Goal: Ask a question

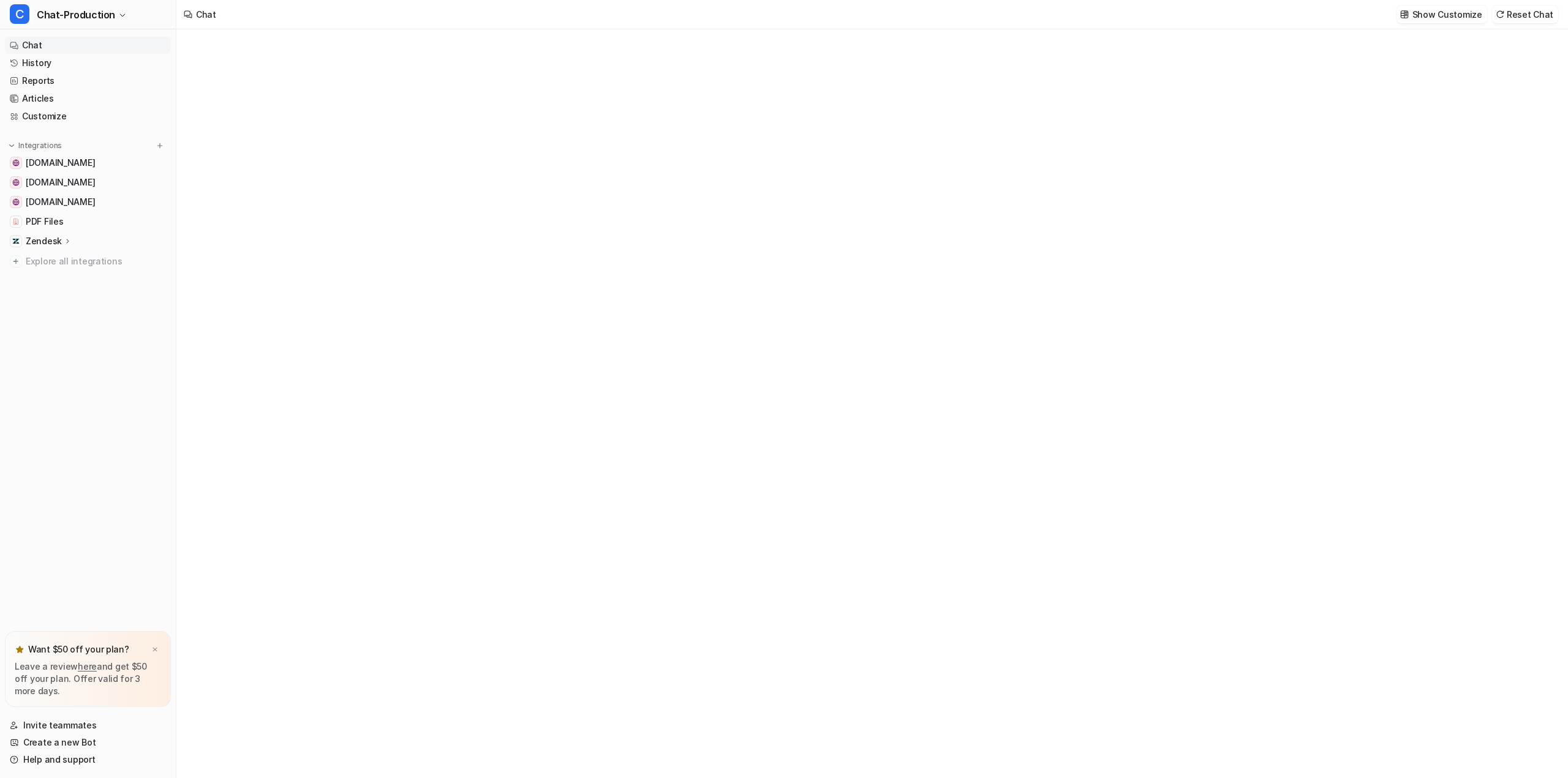
type textarea "**********"
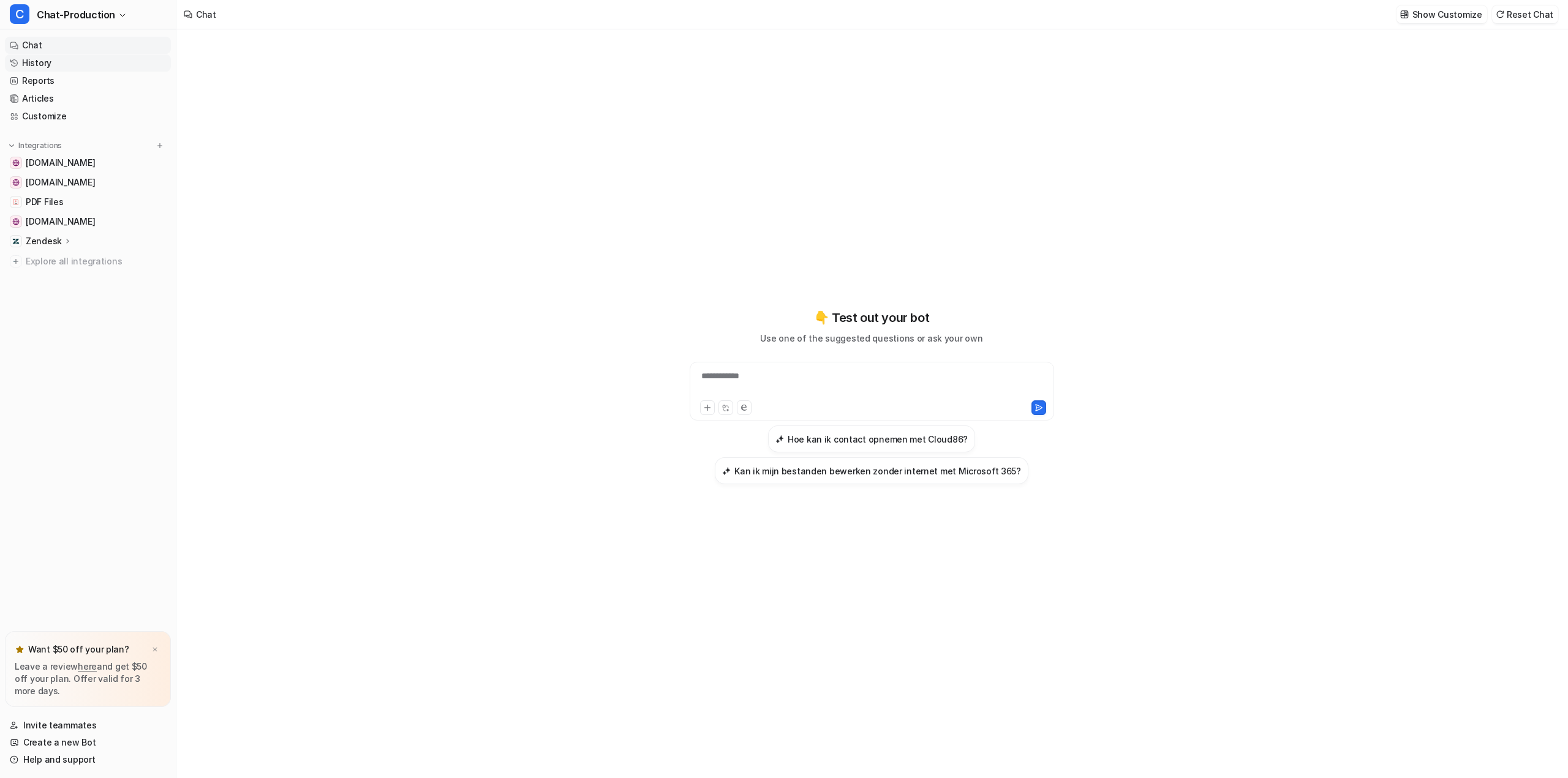
drag, startPoint x: 35, startPoint y: 63, endPoint x: 39, endPoint y: 68, distance: 6.4
click at [35, 63] on link "History" at bounding box center [87, 63] width 166 height 17
click at [43, 170] on link "[DOMAIN_NAME]" at bounding box center [87, 162] width 166 height 17
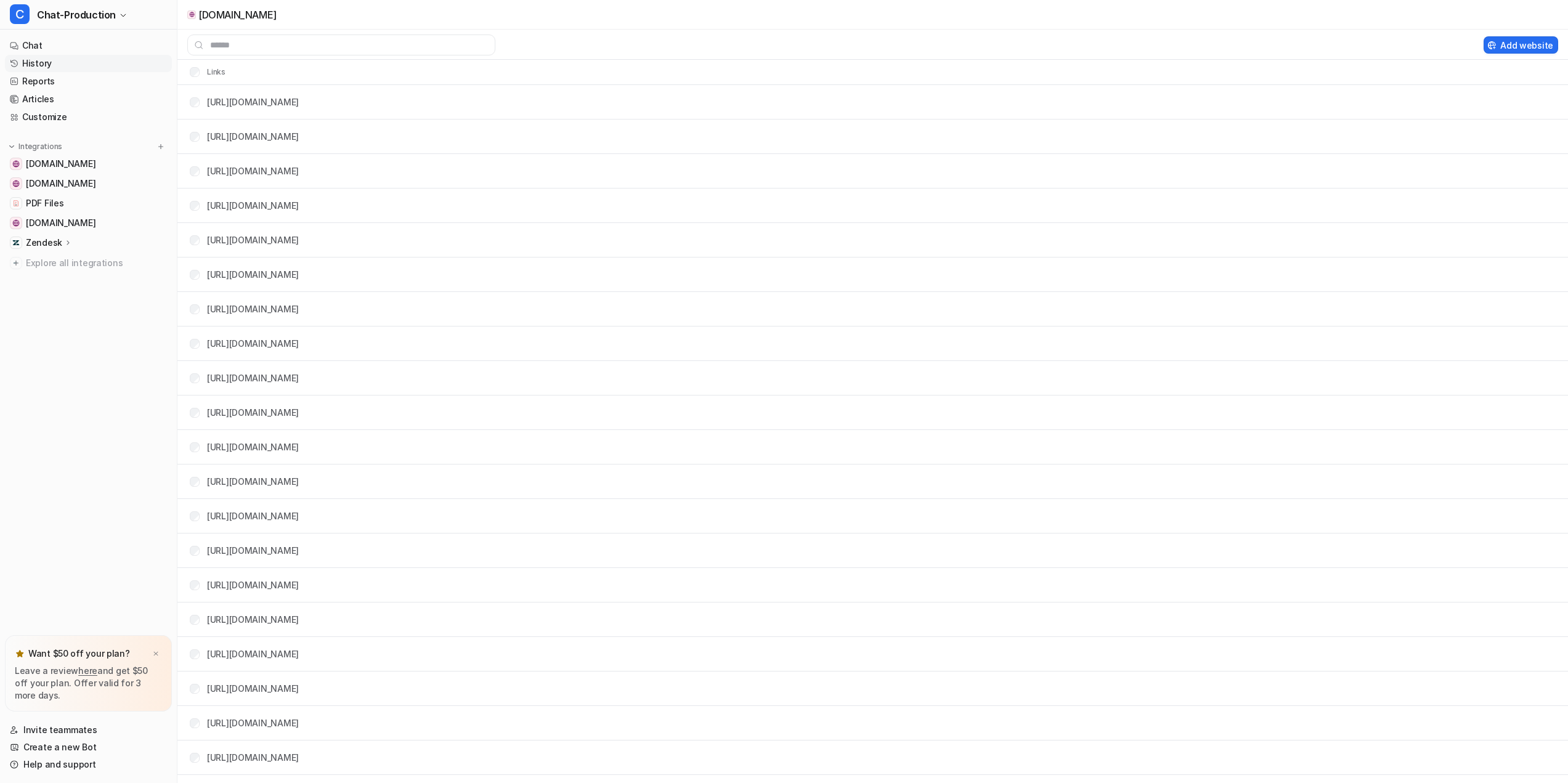
click at [39, 61] on link "History" at bounding box center [88, 63] width 167 height 17
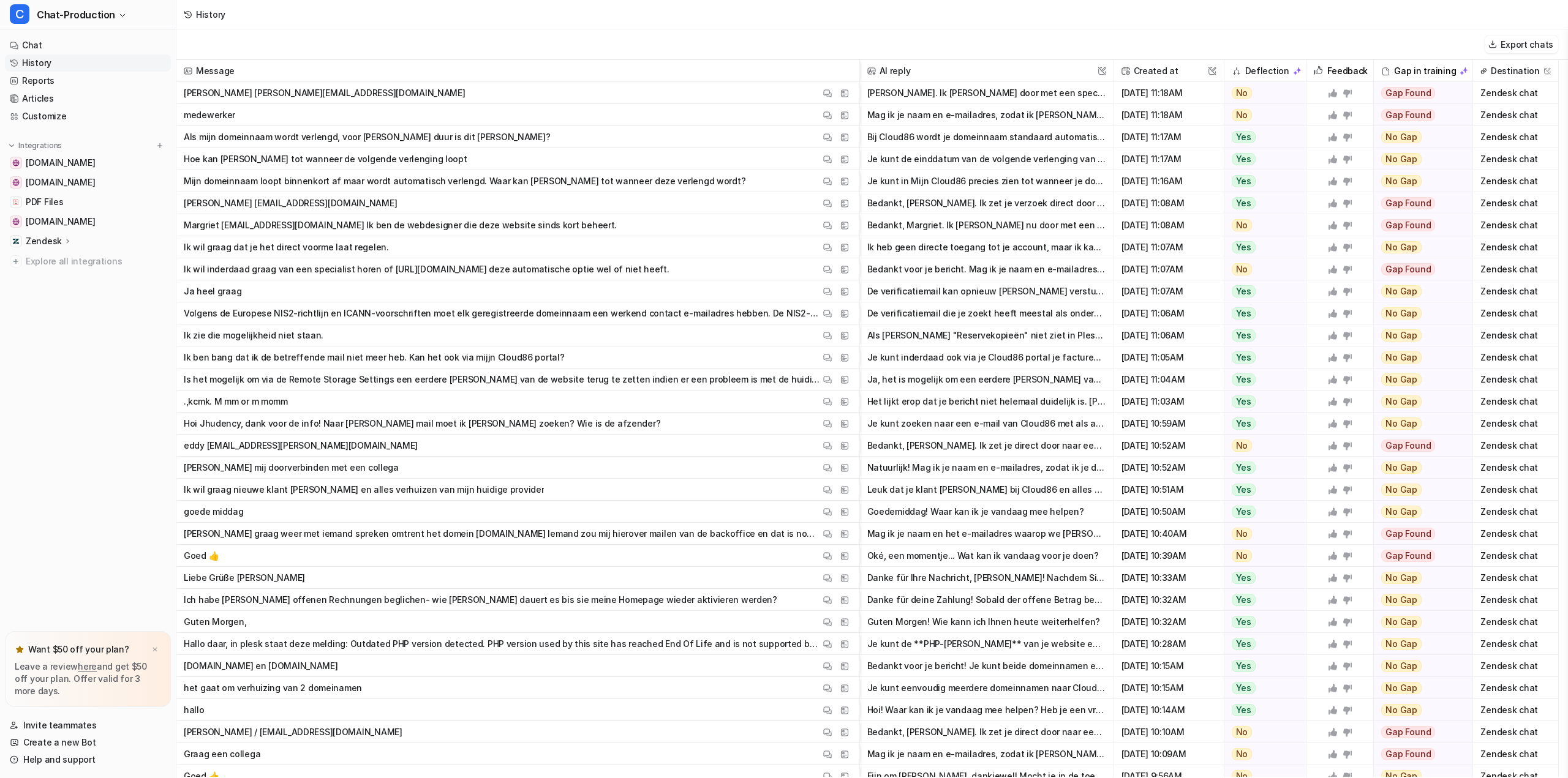
click at [481, 181] on p "Mijn domeinnaam loopt binnenkort af maar wordt automatisch verlengd. Waar kan […" at bounding box center [465, 180] width 561 height 22
click at [829, 183] on img at bounding box center [827, 182] width 8 height 9
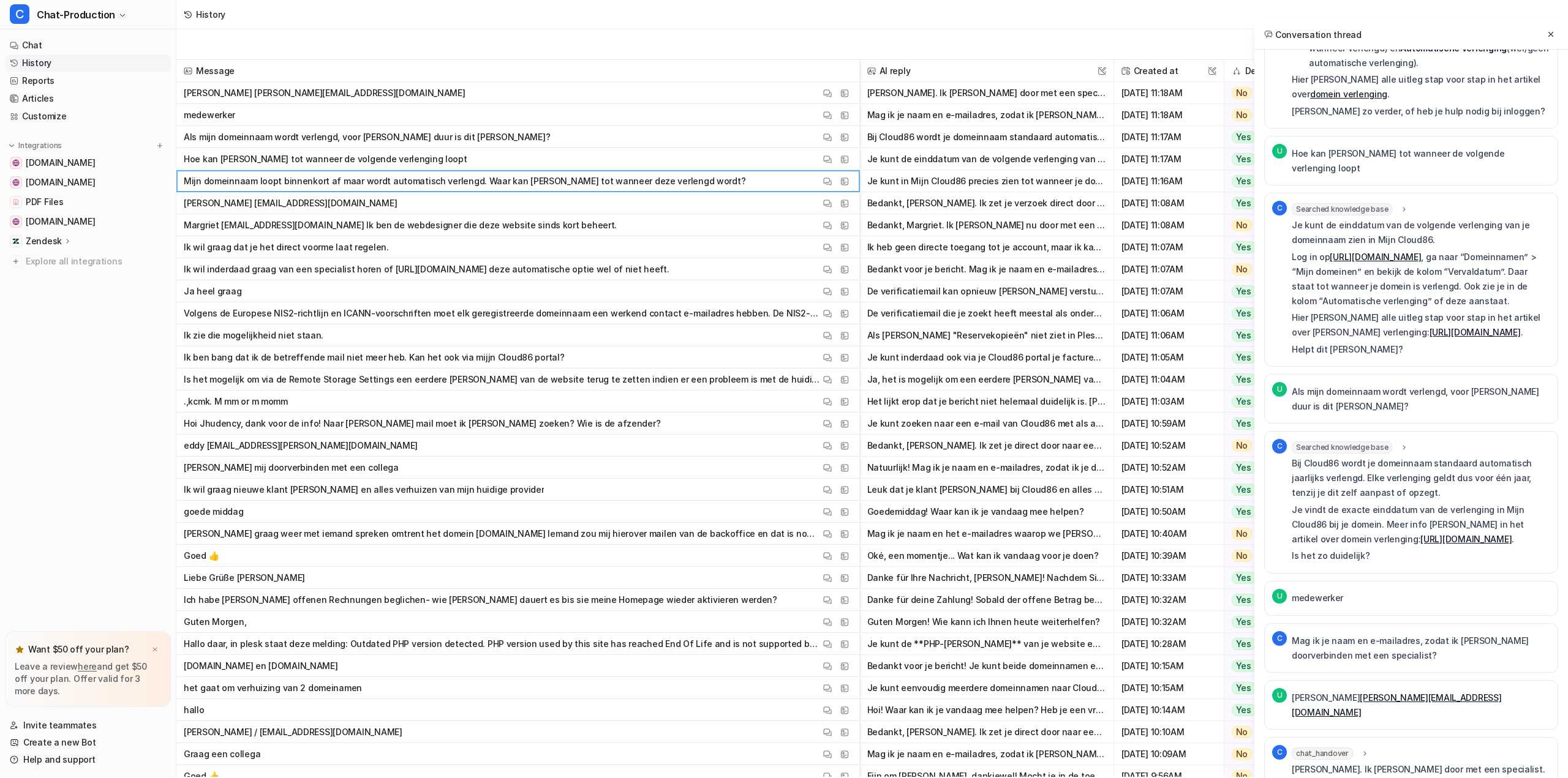
scroll to position [253, 0]
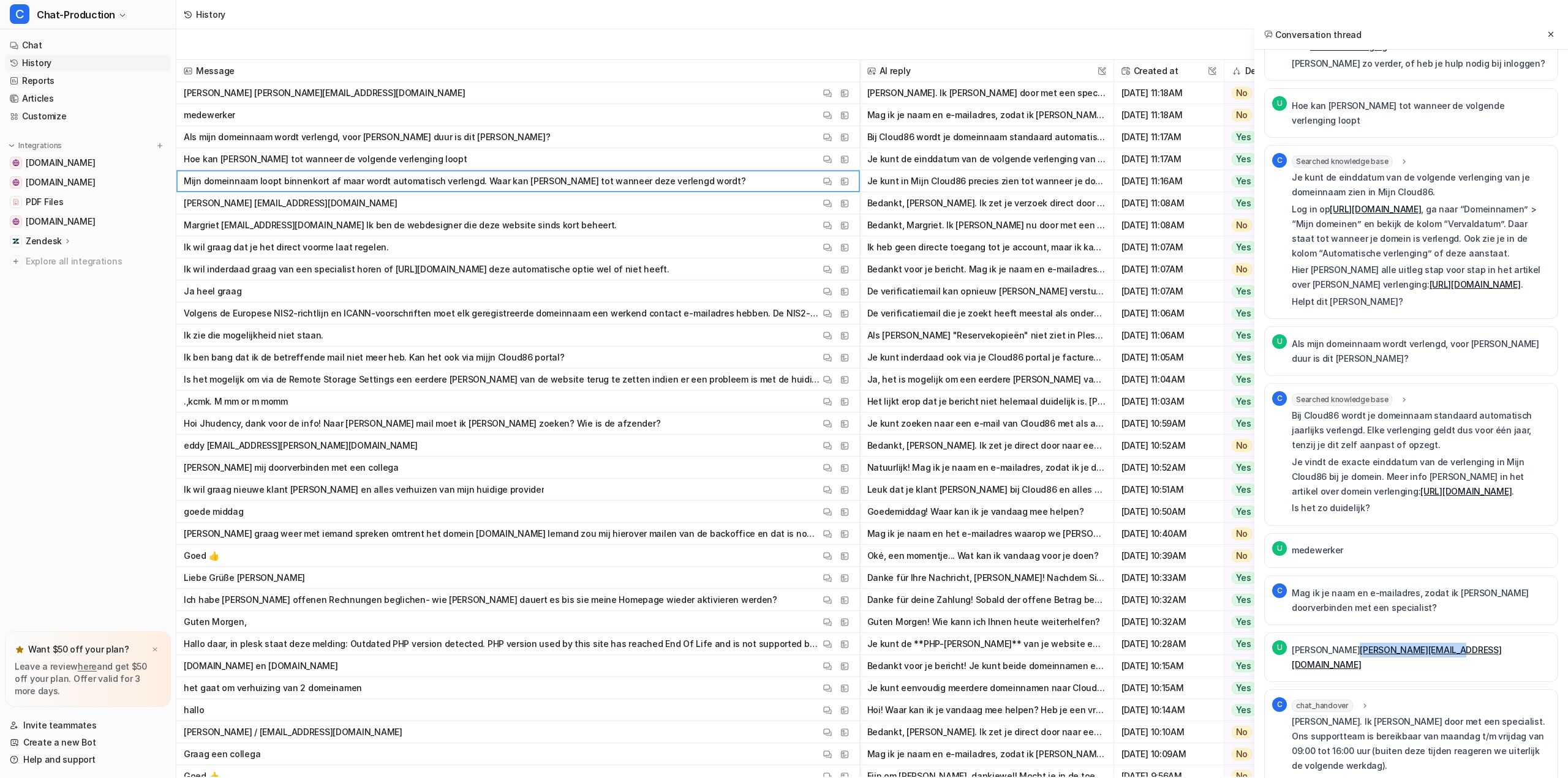
drag, startPoint x: 1455, startPoint y: 653, endPoint x: 1345, endPoint y: 653, distance: 110.0
click at [1345, 653] on div "U [PERSON_NAME] [PERSON_NAME][EMAIL_ADDRESS][DOMAIN_NAME]" at bounding box center [1411, 657] width 294 height 50
copy link "[PERSON_NAME][EMAIL_ADDRESS][DOMAIN_NAME]"
click at [1364, 702] on icon at bounding box center [1364, 707] width 8 height 9
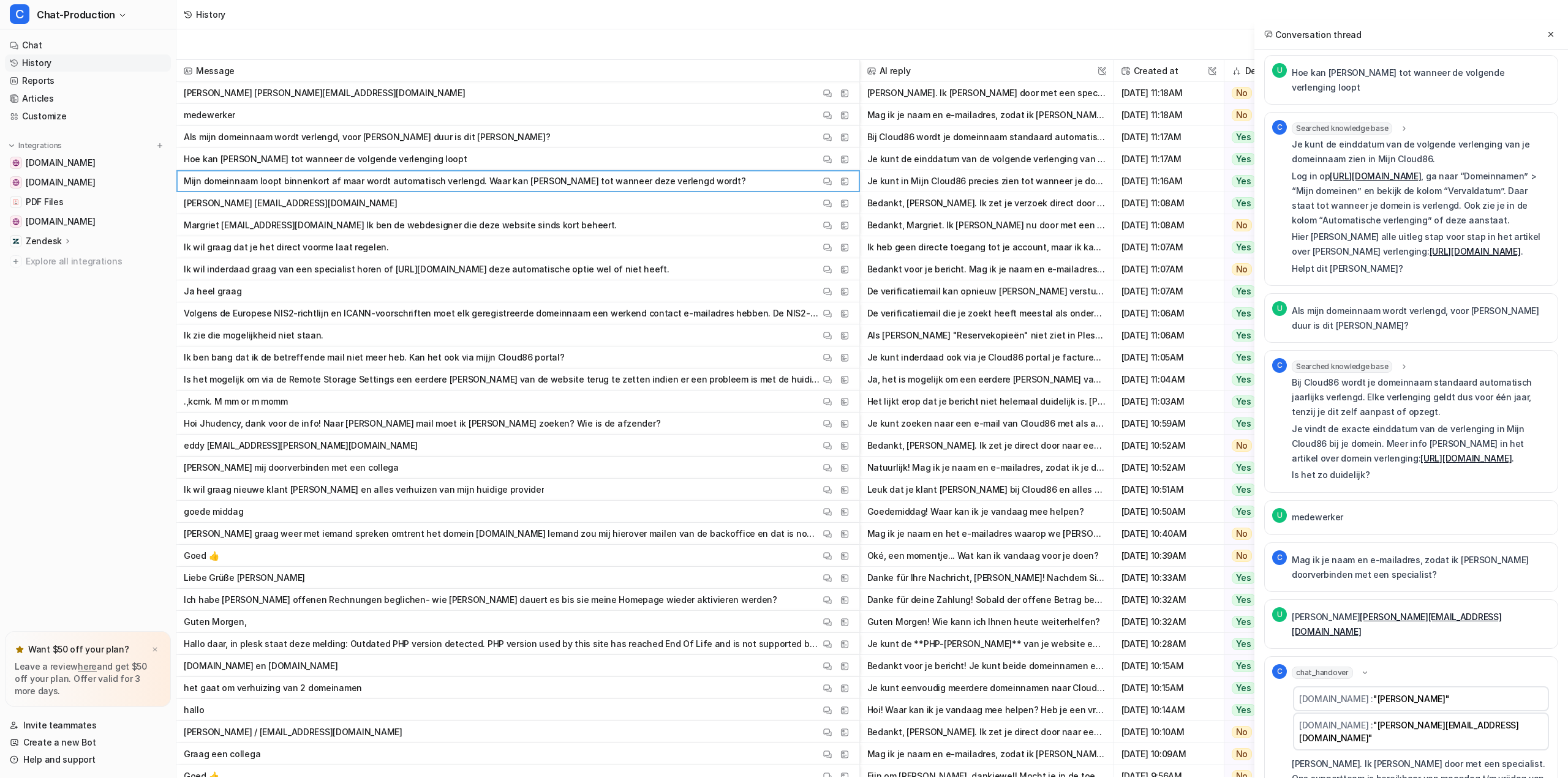
scroll to position [316, 0]
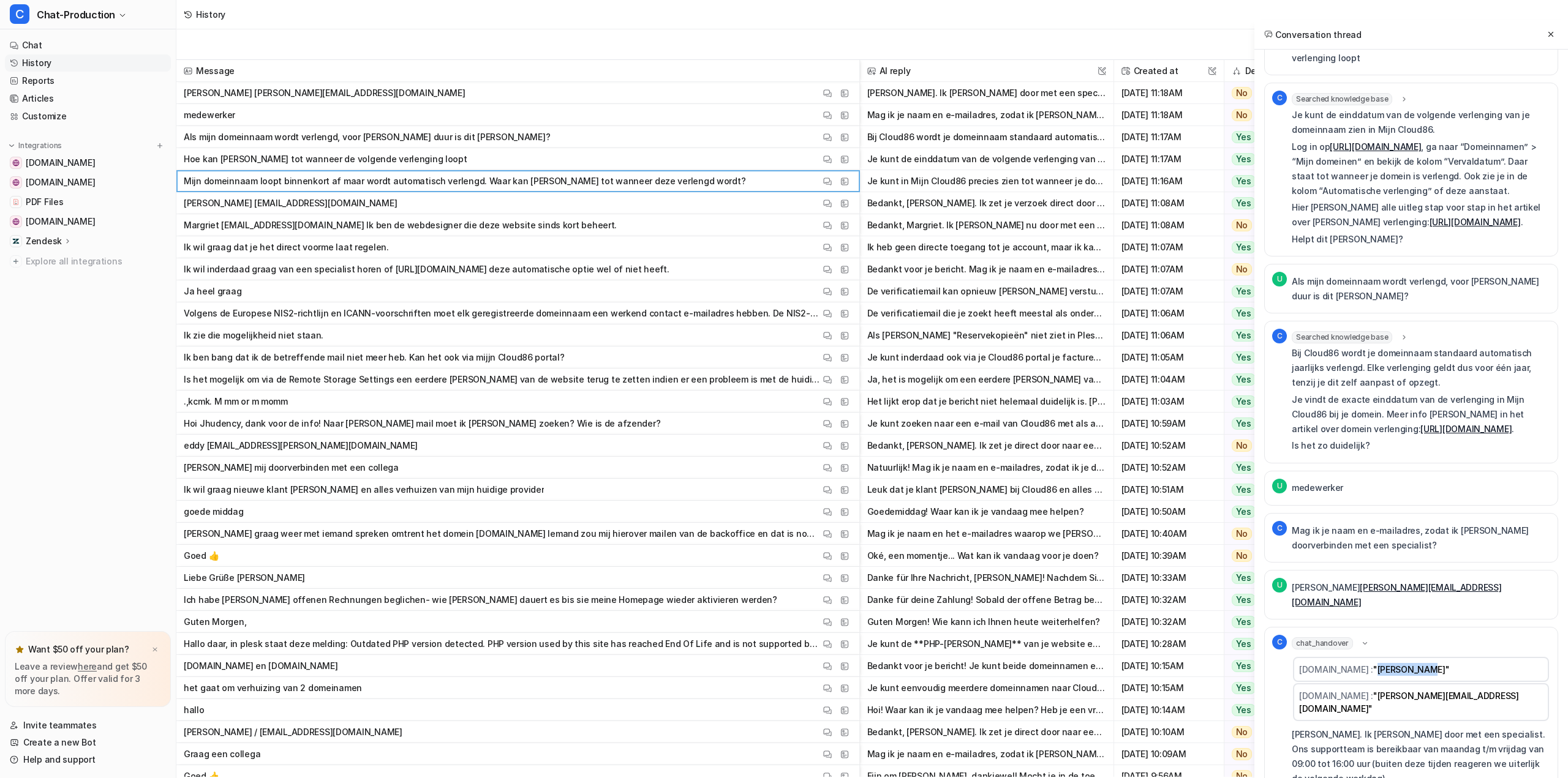
drag, startPoint x: 1471, startPoint y: 655, endPoint x: 1422, endPoint y: 657, distance: 49.0
click at [1422, 664] on span ""[PERSON_NAME]"" at bounding box center [1412, 669] width 77 height 10
drag, startPoint x: 1422, startPoint y: 681, endPoint x: 1468, endPoint y: 681, distance: 46.0
click at [1435, 691] on span ""[PERSON_NAME][EMAIL_ADDRESS][DOMAIN_NAME]"" at bounding box center [1409, 702] width 220 height 23
drag, startPoint x: 1511, startPoint y: 679, endPoint x: 1421, endPoint y: 683, distance: 90.1
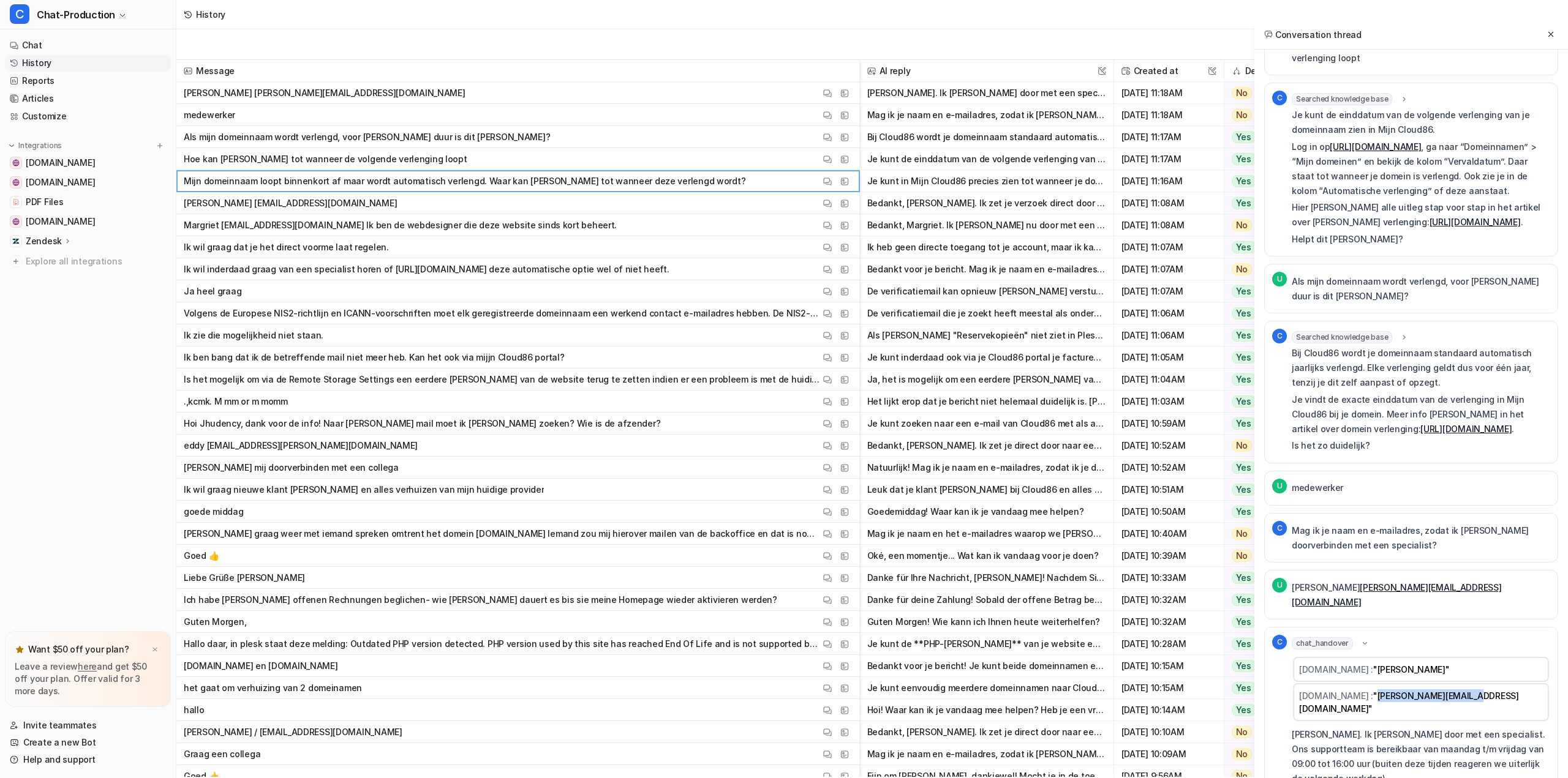
click at [1421, 691] on span ""[PERSON_NAME][EMAIL_ADDRESS][DOMAIN_NAME]"" at bounding box center [1409, 702] width 220 height 23
copy span "[PERSON_NAME][EMAIL_ADDRESS][DOMAIN_NAME]"
click at [595, 160] on span "Hoe kan [PERSON_NAME] tot wanneer de volgende verlenging loopt View Thread View…" at bounding box center [517, 159] width 673 height 22
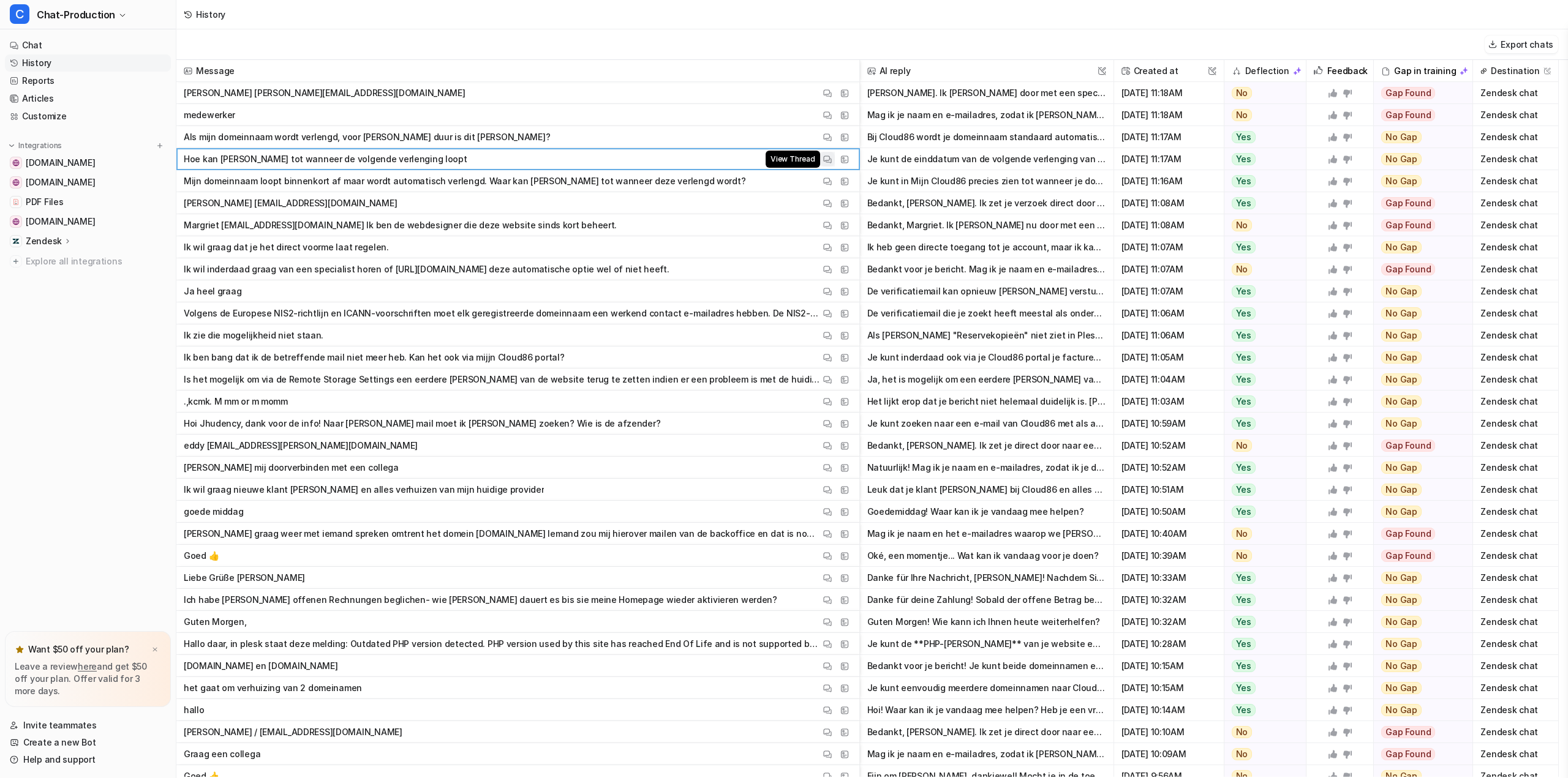
click at [824, 156] on img at bounding box center [827, 160] width 8 height 9
click at [399, 96] on span "[PERSON_NAME] [PERSON_NAME][EMAIL_ADDRESS][DOMAIN_NAME] View Thread View Sources" at bounding box center [517, 92] width 673 height 22
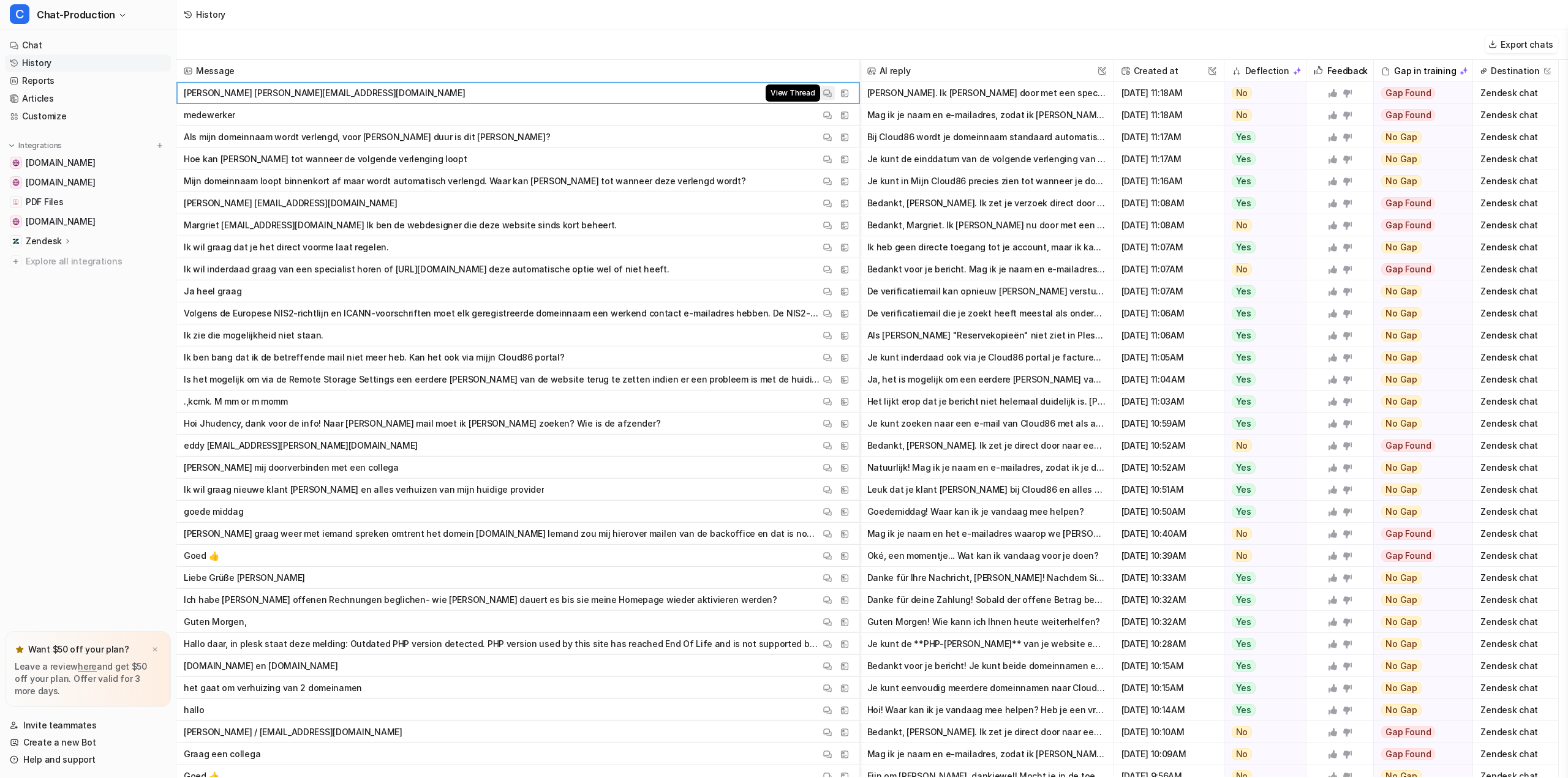
click at [827, 93] on img at bounding box center [827, 94] width 8 height 9
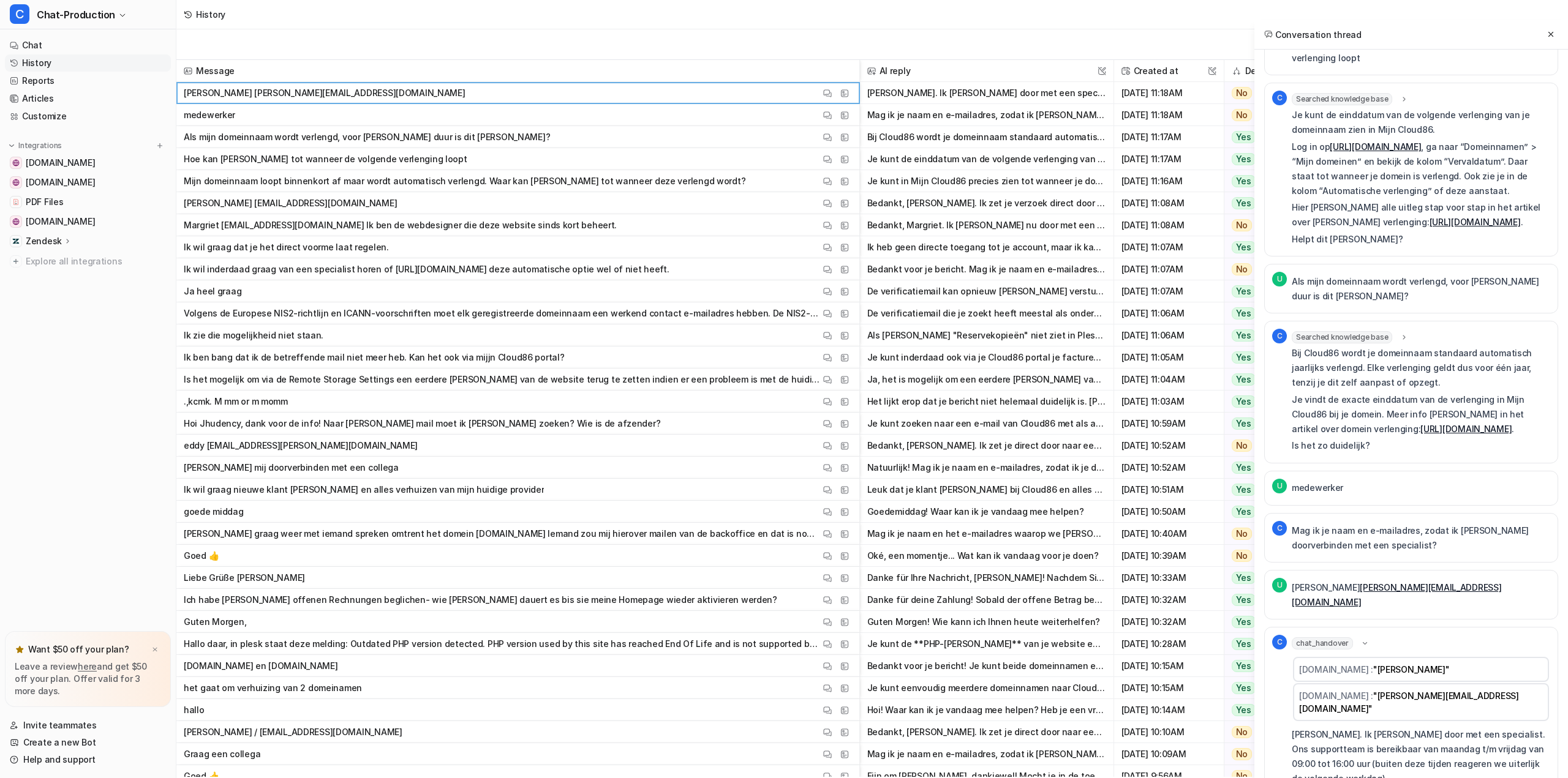
click at [1509, 691] on span ""[PERSON_NAME][EMAIL_ADDRESS][DOMAIN_NAME]"" at bounding box center [1409, 702] width 220 height 23
drag, startPoint x: 1470, startPoint y: 655, endPoint x: 1443, endPoint y: 655, distance: 27.0
click at [1443, 664] on span ""[PERSON_NAME]"" at bounding box center [1412, 669] width 77 height 10
copy span "[PERSON_NAME]"
drag, startPoint x: 1357, startPoint y: 708, endPoint x: 1456, endPoint y: 741, distance: 104.4
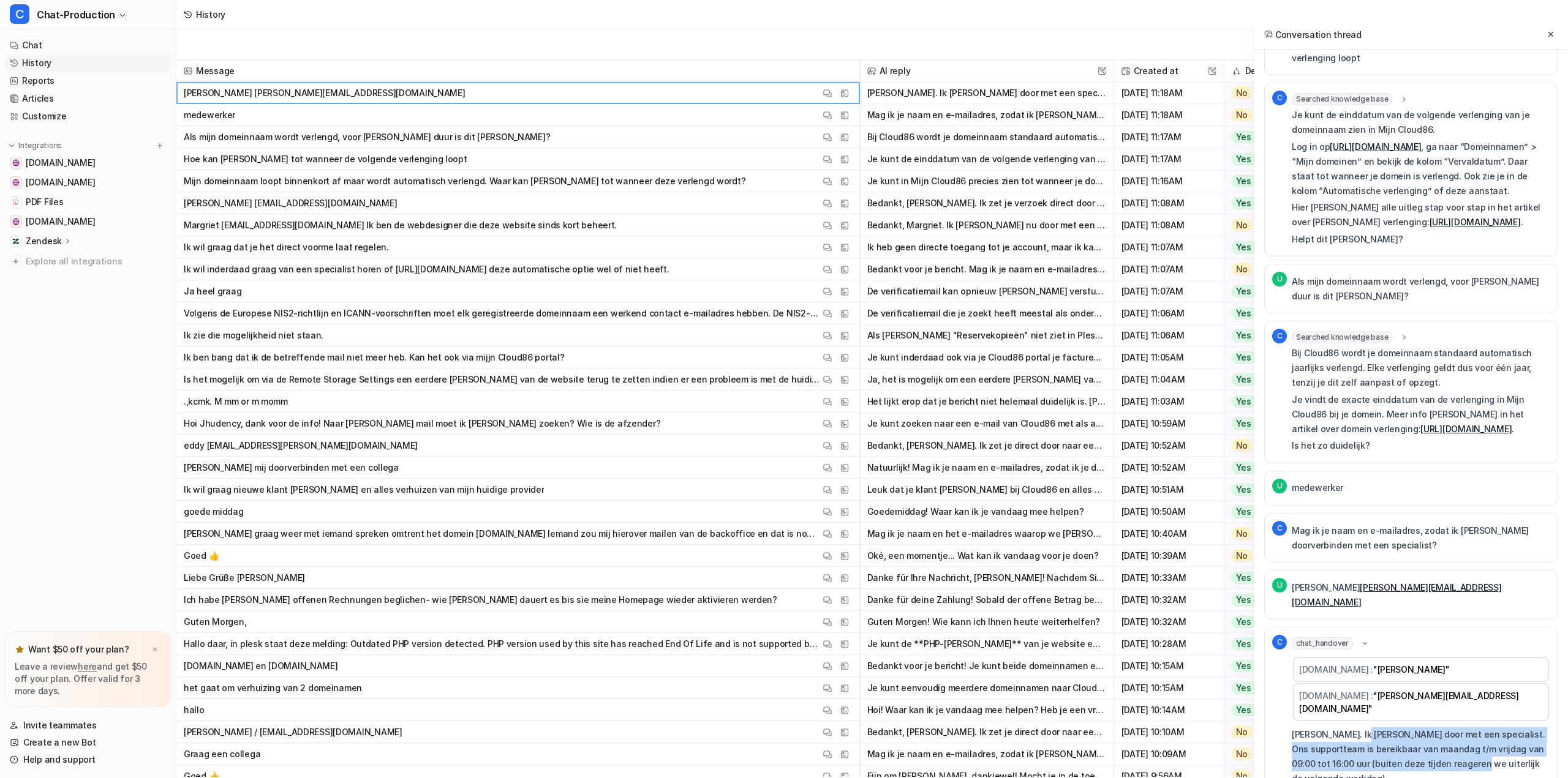
click at [1456, 738] on p "[PERSON_NAME]. Ik [PERSON_NAME] door met een specialist. Ons supportteam is ber…" at bounding box center [1421, 756] width 258 height 59
click at [1456, 741] on p "[PERSON_NAME]. Ik [PERSON_NAME] door met een specialist. Ons supportteam is ber…" at bounding box center [1421, 756] width 258 height 59
click at [1457, 749] on p "[PERSON_NAME]. Ik [PERSON_NAME] door met een specialist. Ons supportteam is ber…" at bounding box center [1421, 756] width 258 height 59
drag, startPoint x: 1459, startPoint y: 748, endPoint x: 1447, endPoint y: 736, distance: 17.0
click at [1446, 736] on p "[PERSON_NAME]. Ik [PERSON_NAME] door met een specialist. Ons supportteam is ber…" at bounding box center [1421, 756] width 258 height 59
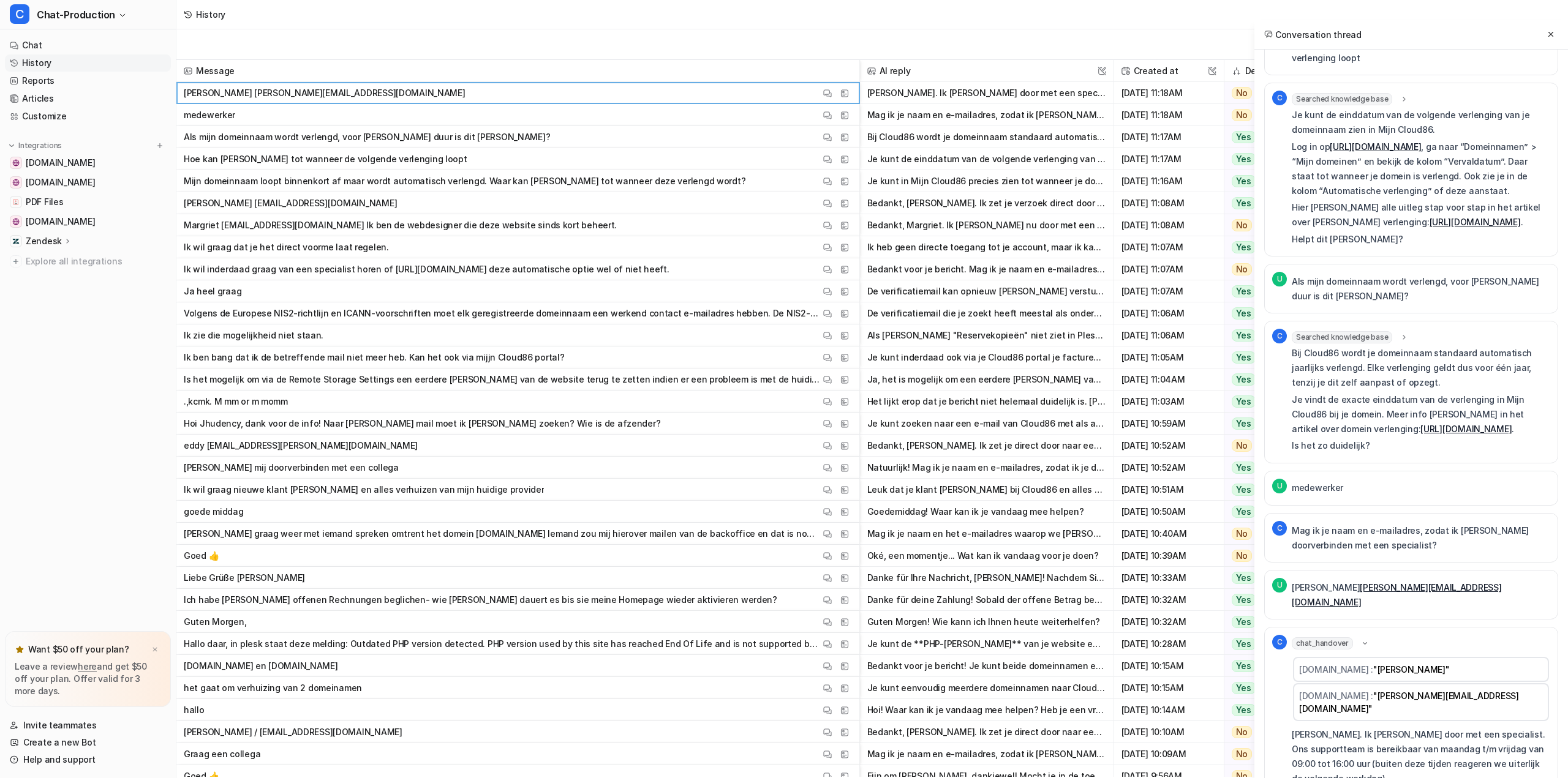
click at [1447, 736] on p "[PERSON_NAME]. Ik [PERSON_NAME] door met een specialist. Ons supportteam is ber…" at bounding box center [1421, 756] width 258 height 59
click at [1362, 637] on div "chat_handover" at bounding box center [1330, 643] width 78 height 12
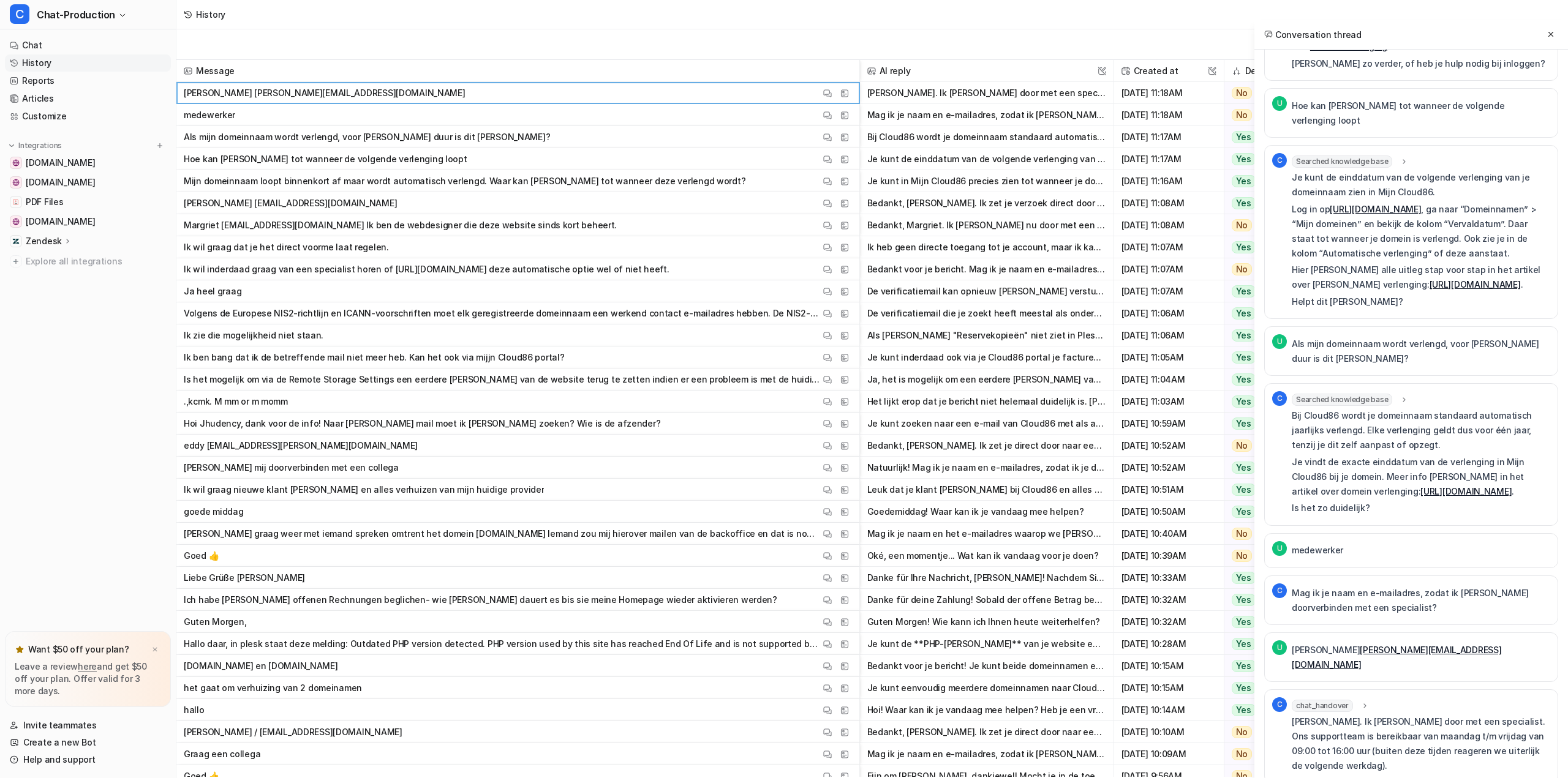
click at [1360, 702] on icon at bounding box center [1364, 707] width 8 height 9
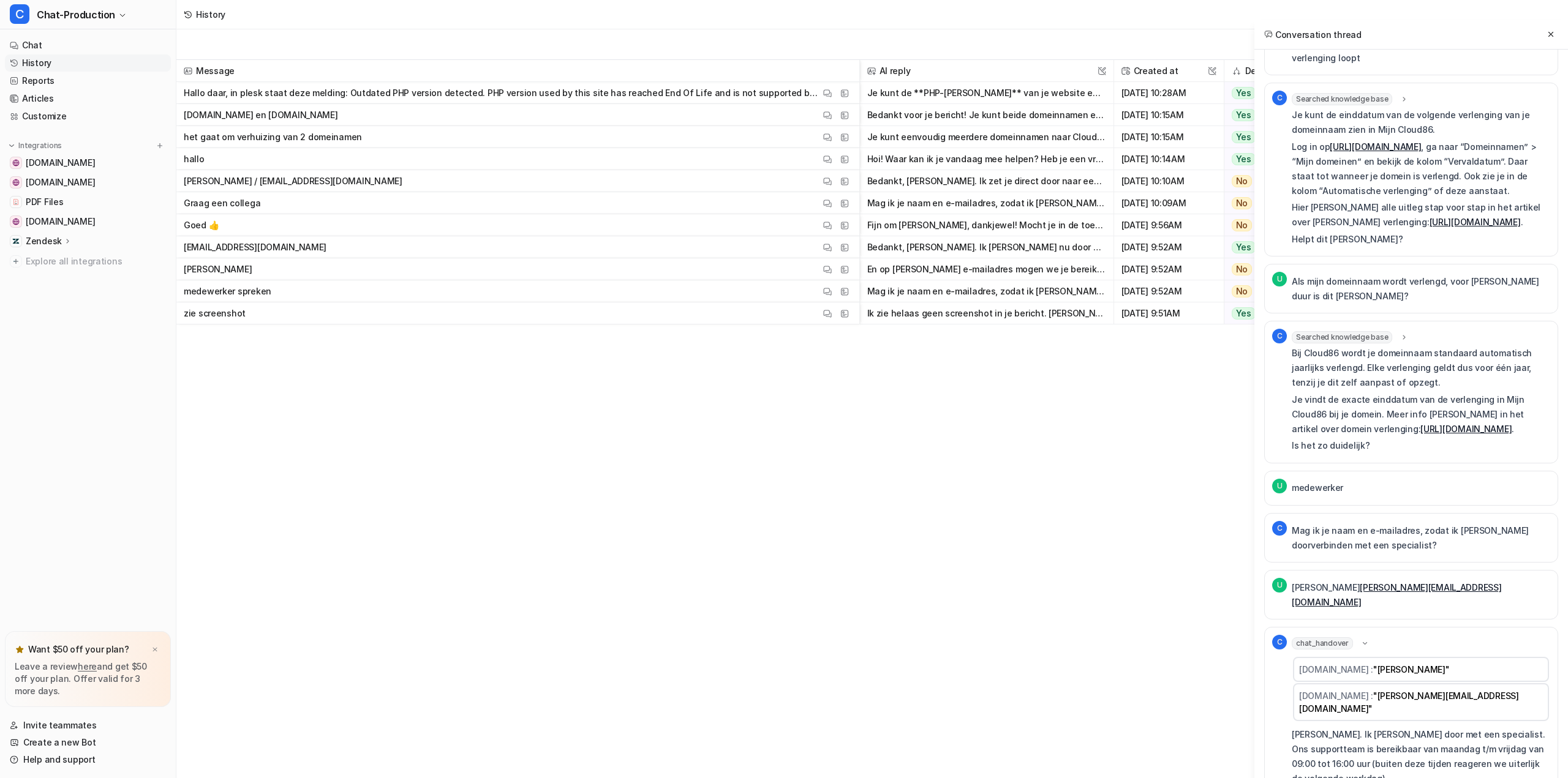
scroll to position [0, 0]
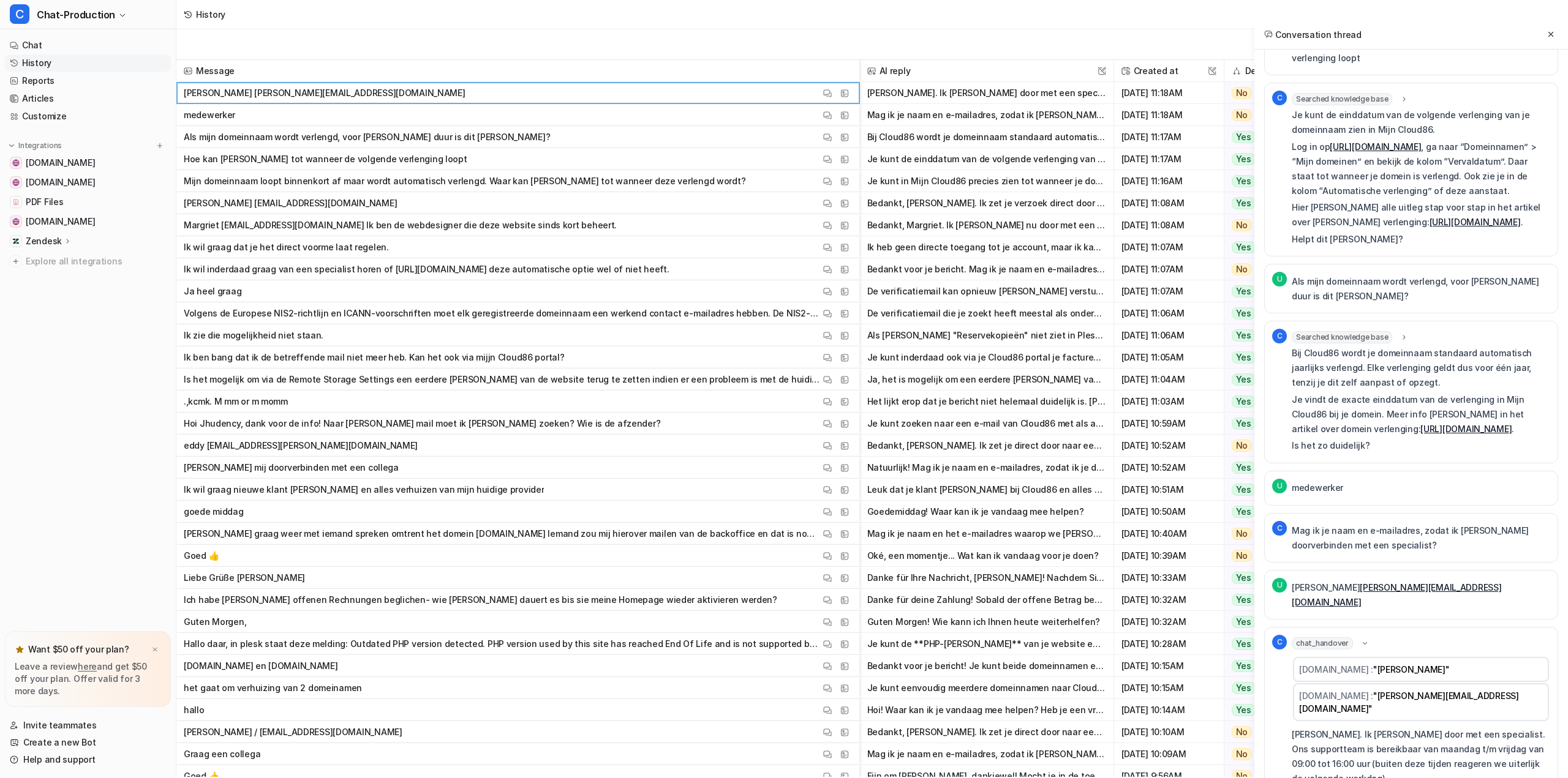
click at [484, 293] on span "Ja heel graag View Thread View Sources" at bounding box center [517, 291] width 673 height 22
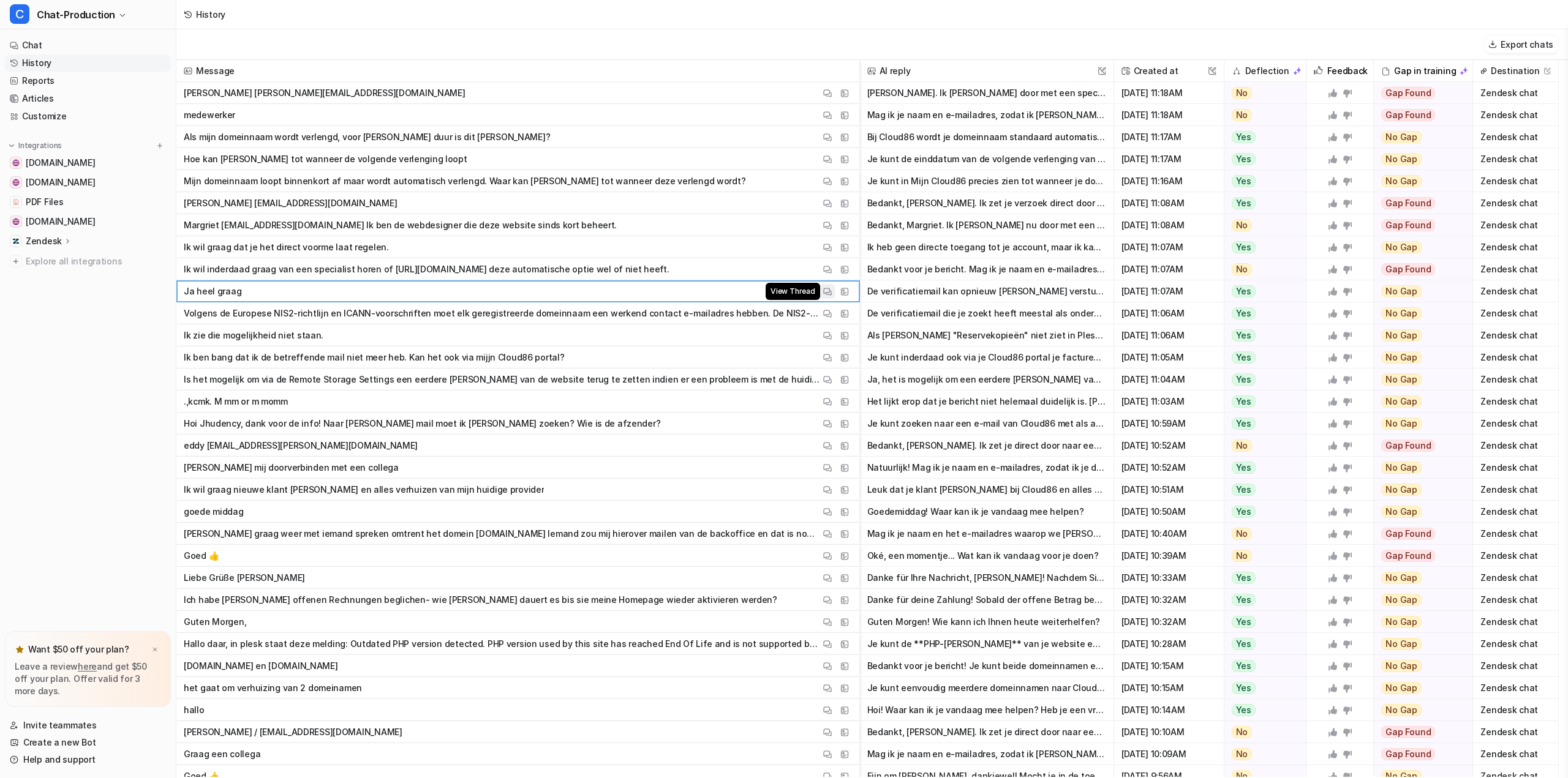
click at [824, 292] on img at bounding box center [827, 292] width 8 height 9
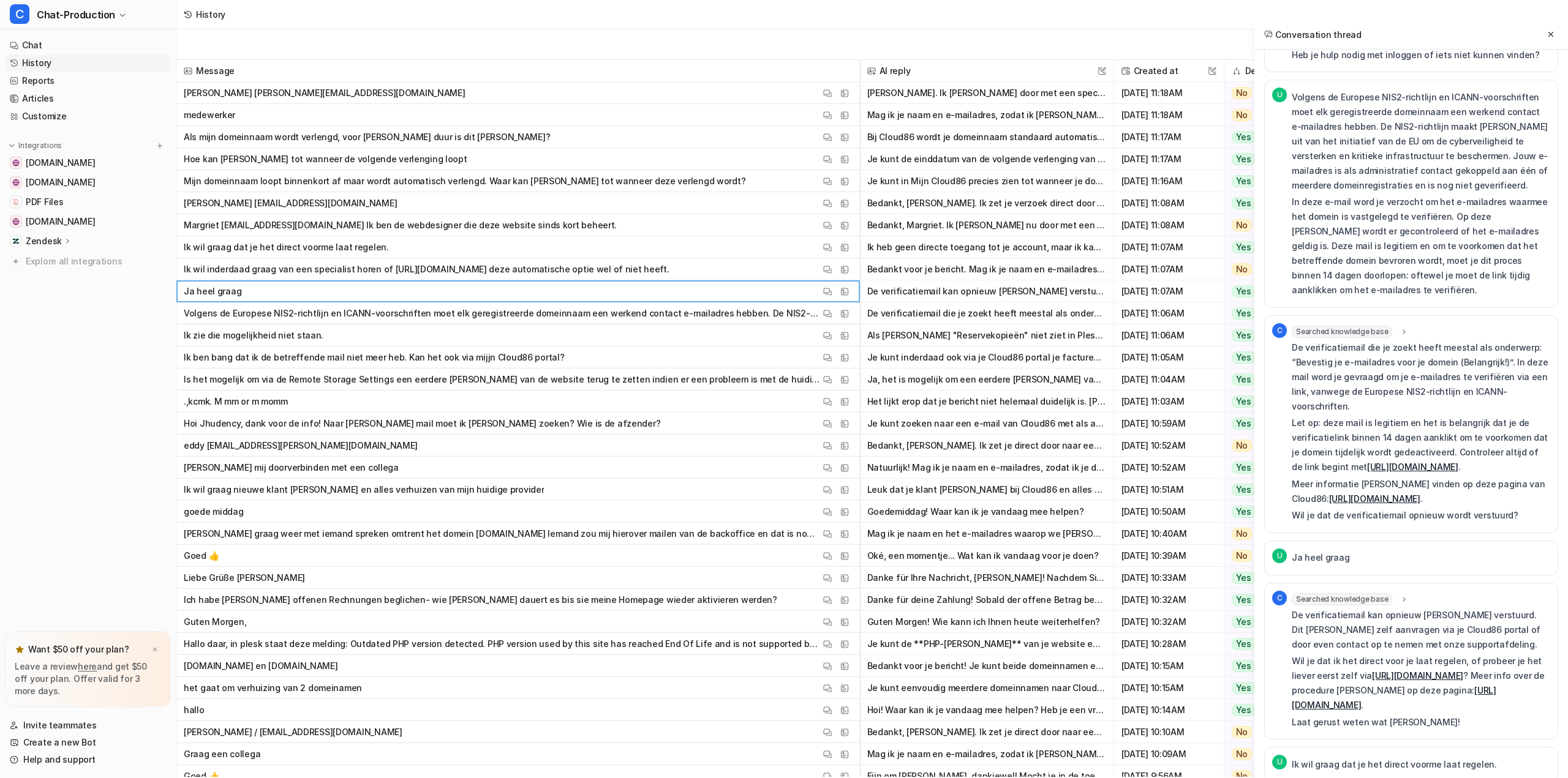
scroll to position [1119, 0]
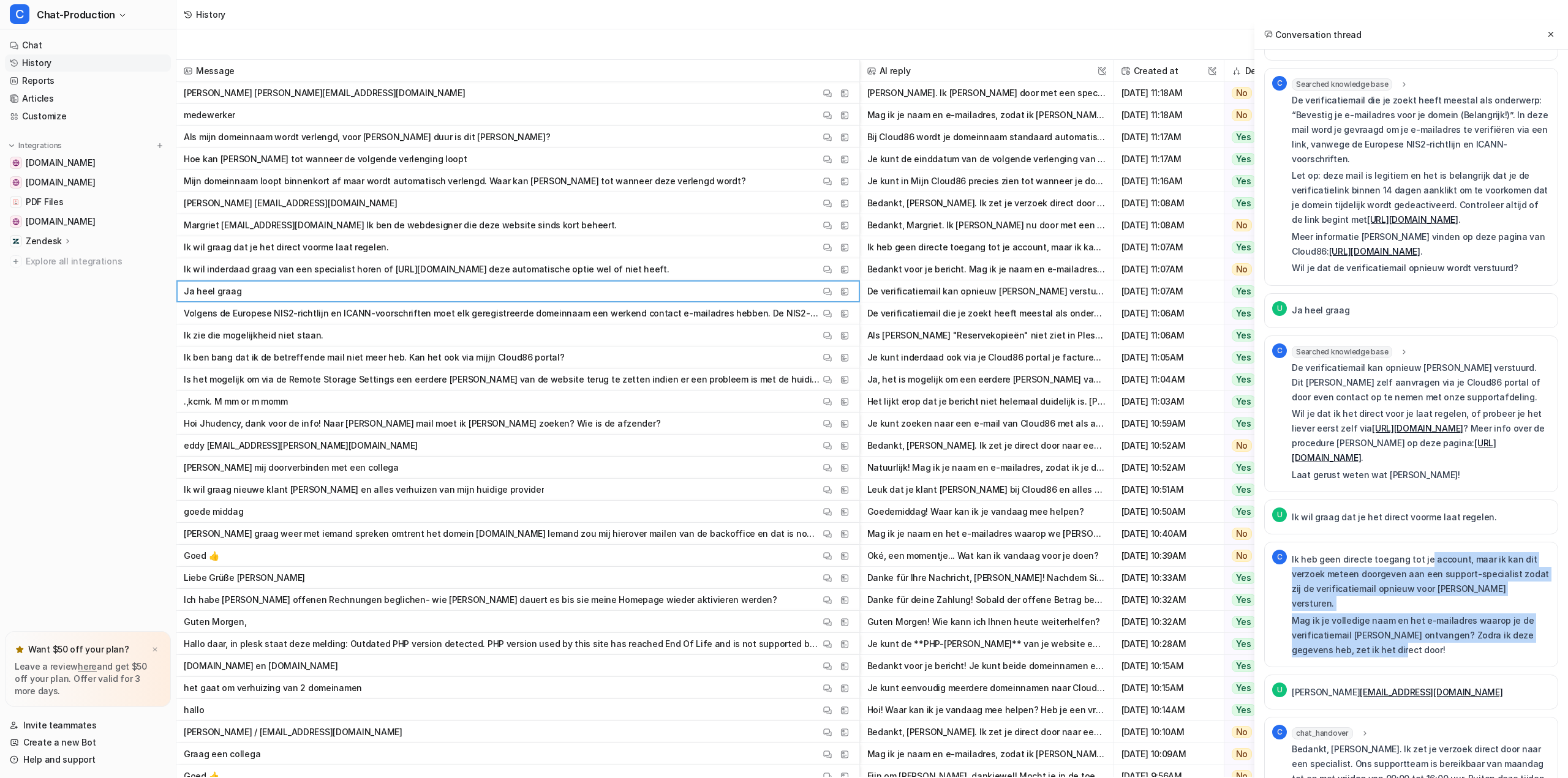
drag, startPoint x: 1424, startPoint y: 517, endPoint x: 1455, endPoint y: 586, distance: 75.6
click at [1455, 586] on div "Ik heb geen directe toegang tot je account, maar ik kan dit verzoek meteen door…" at bounding box center [1421, 605] width 258 height 105
click at [1455, 614] on p "Mag ik je volledige naam en het e-mailadres waarop je de verificatiemail [PERSO…" at bounding box center [1421, 635] width 258 height 44
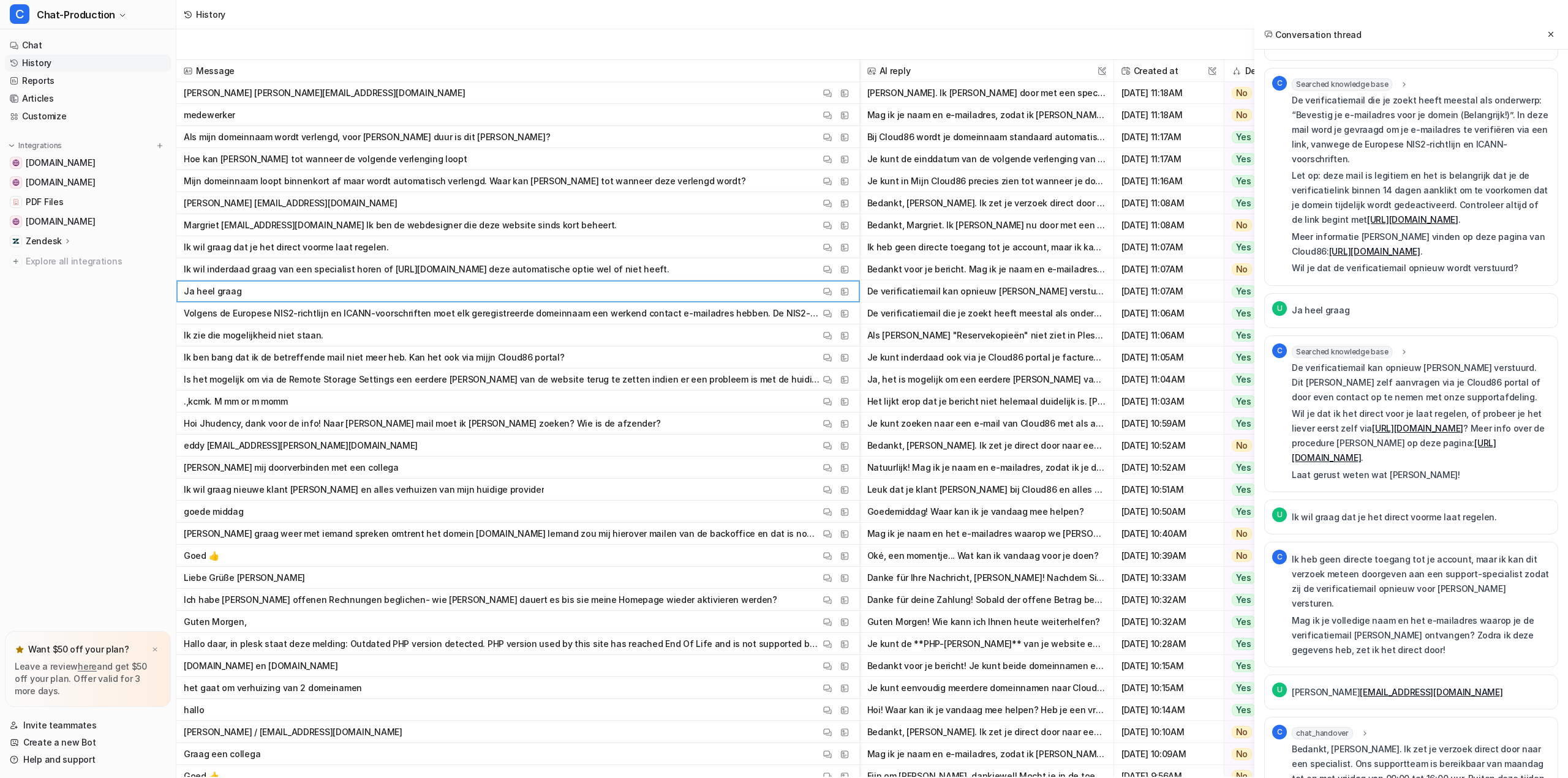
drag, startPoint x: 1471, startPoint y: 585, endPoint x: 1467, endPoint y: 597, distance: 12.6
click at [1467, 614] on p "Mag ik je volledige naam en het e-mailadres waarop je de verificatiemail [PERSO…" at bounding box center [1421, 635] width 258 height 44
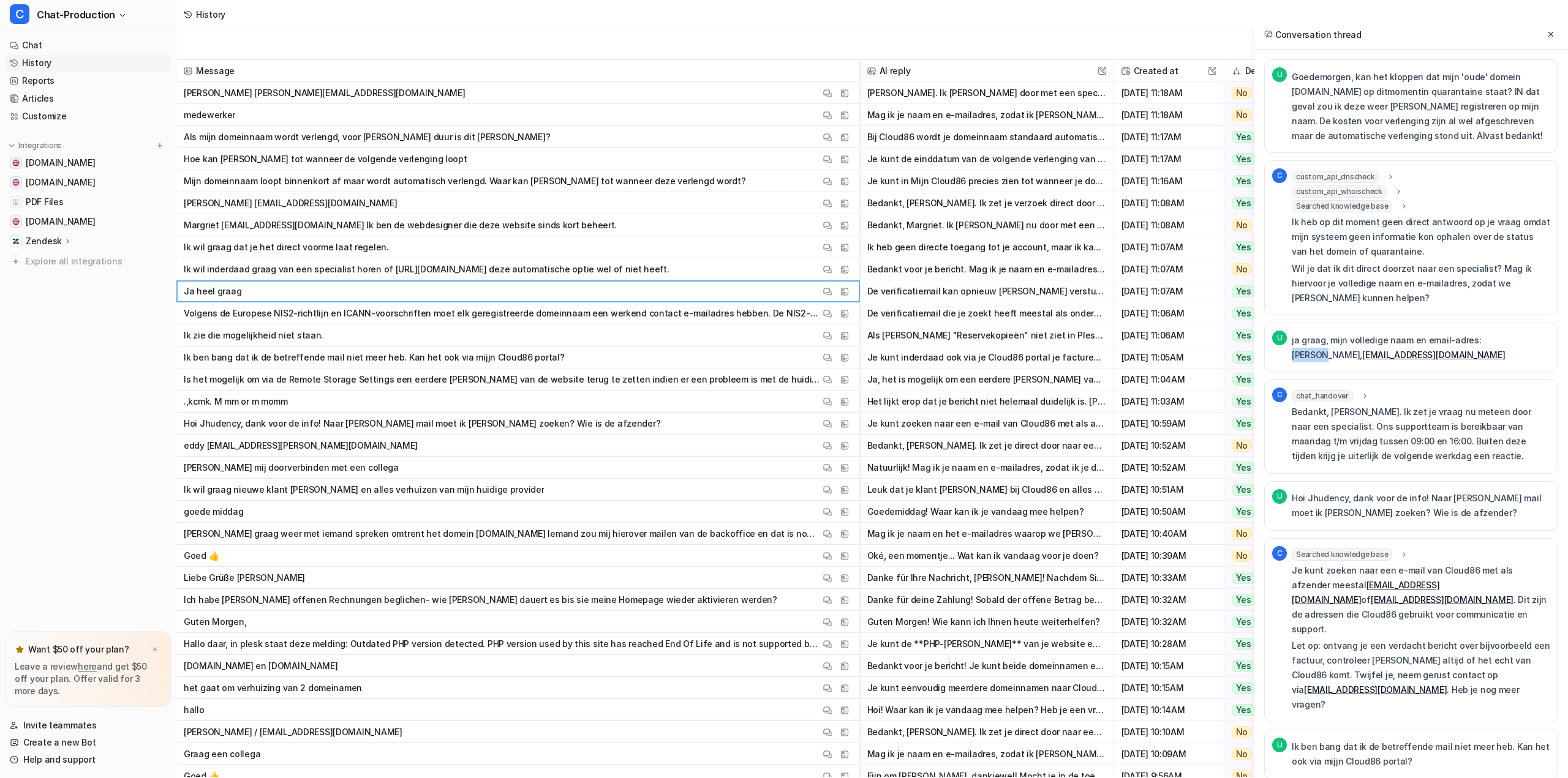
drag, startPoint x: 1473, startPoint y: 343, endPoint x: 1510, endPoint y: 344, distance: 37.0
click at [1506, 344] on p "ja graag, mijn volledige naam en email-adres: [PERSON_NAME], [EMAIL_ADDRESS][DO…" at bounding box center [1421, 347] width 258 height 29
click at [1510, 344] on p "ja graag, mijn volledige naam en email-adres: [PERSON_NAME], [EMAIL_ADDRESS][DO…" at bounding box center [1421, 347] width 258 height 29
